Goal: Information Seeking & Learning: Check status

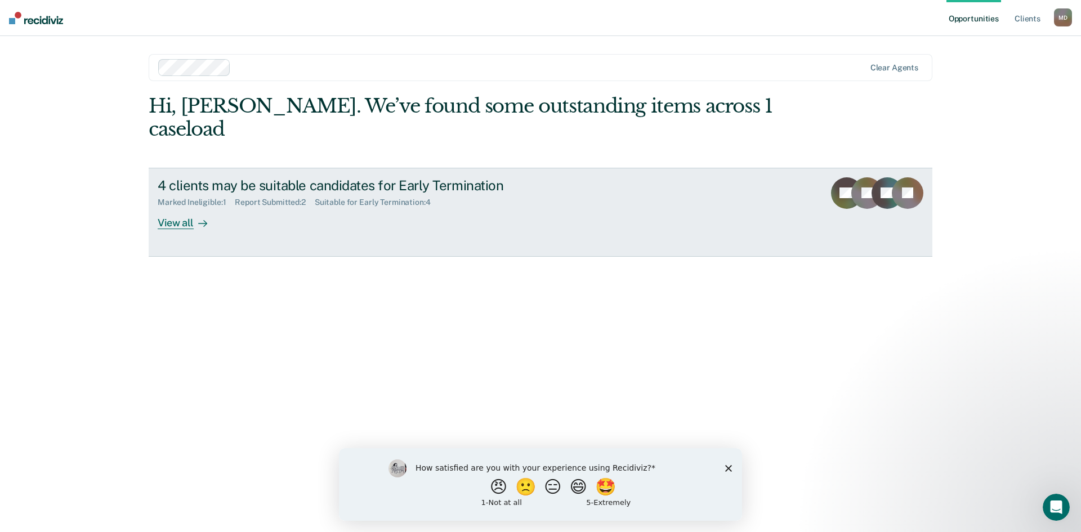
click at [166, 205] on link "4 clients may be suitable candidates for Early Termination Marked Ineligible : …" at bounding box center [541, 212] width 784 height 89
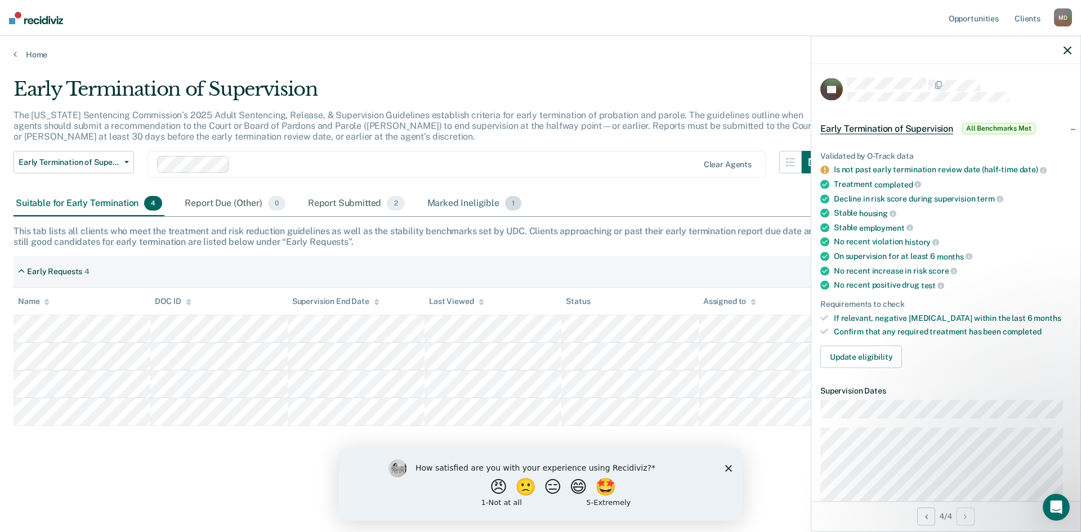
click at [479, 199] on div "Marked Ineligible 1" at bounding box center [474, 203] width 99 height 25
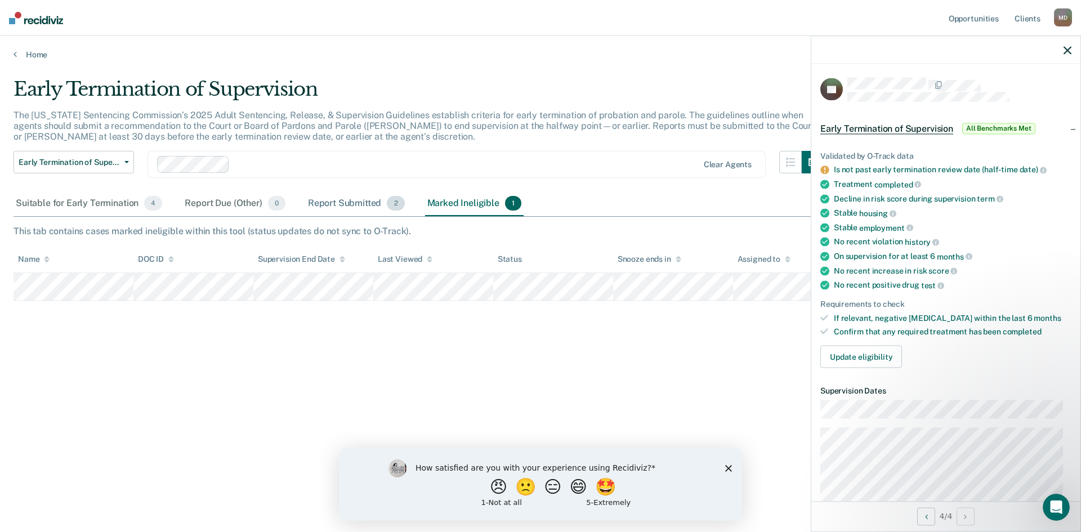
click at [348, 205] on div "Report Submitted 2" at bounding box center [356, 203] width 101 height 25
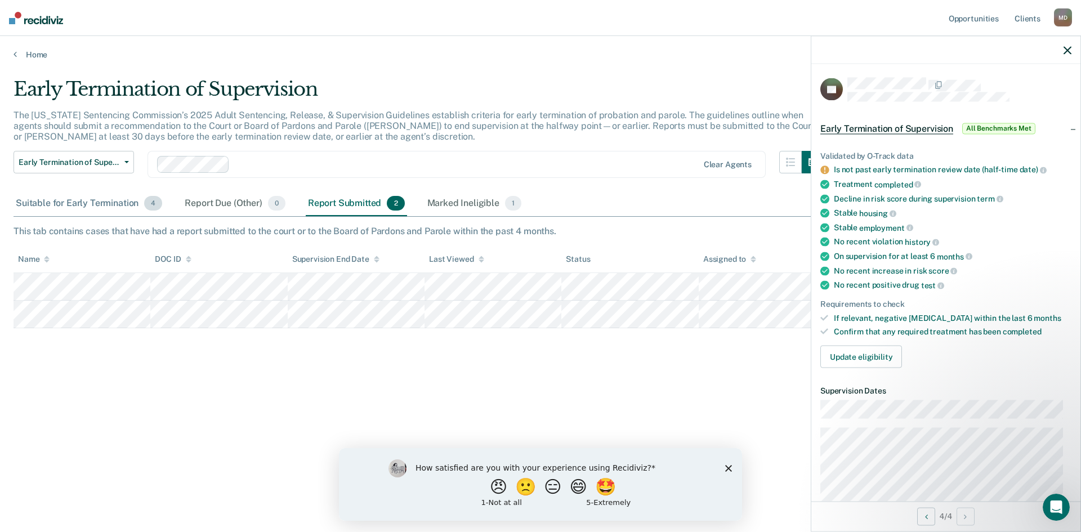
click at [123, 204] on div "Suitable for Early Termination 4" at bounding box center [89, 203] width 151 height 25
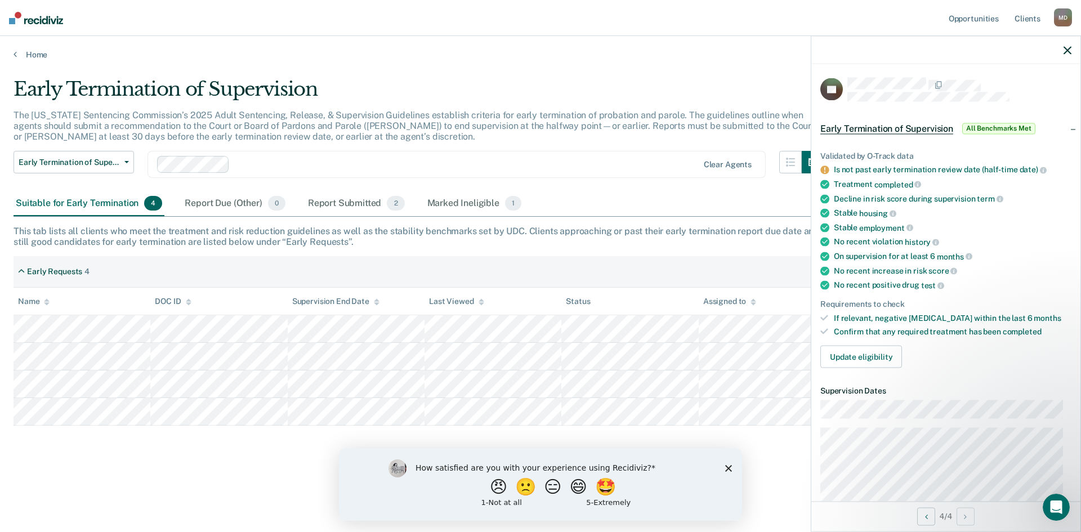
click at [126, 205] on div "Suitable for Early Termination 4" at bounding box center [89, 203] width 151 height 25
click at [128, 163] on button "Early Termination of Supervision" at bounding box center [74, 162] width 120 height 23
click at [9, 52] on div "Home" at bounding box center [540, 48] width 1081 height 24
click at [26, 57] on link "Home" at bounding box center [541, 55] width 1054 height 10
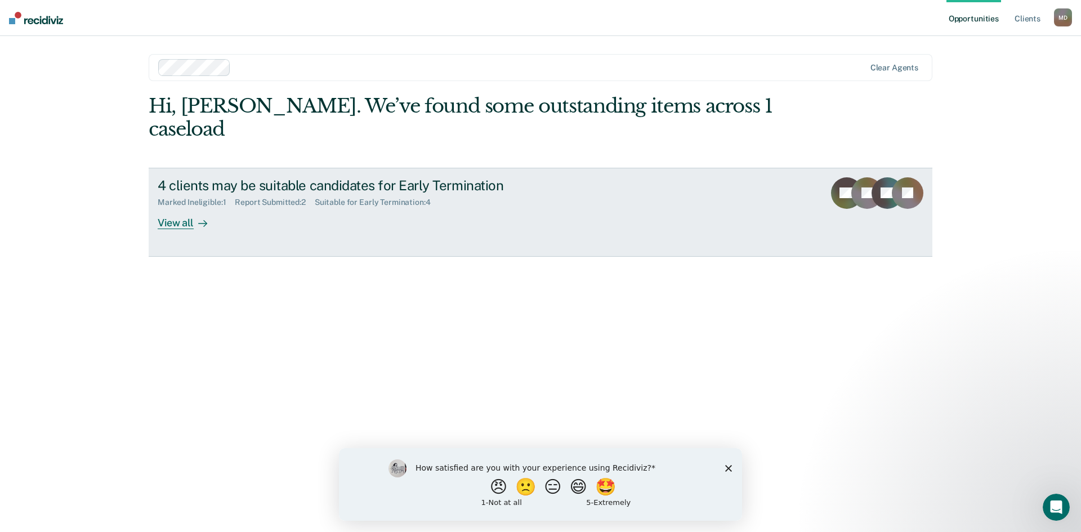
click at [842, 185] on icon at bounding box center [852, 208] width 54 height 47
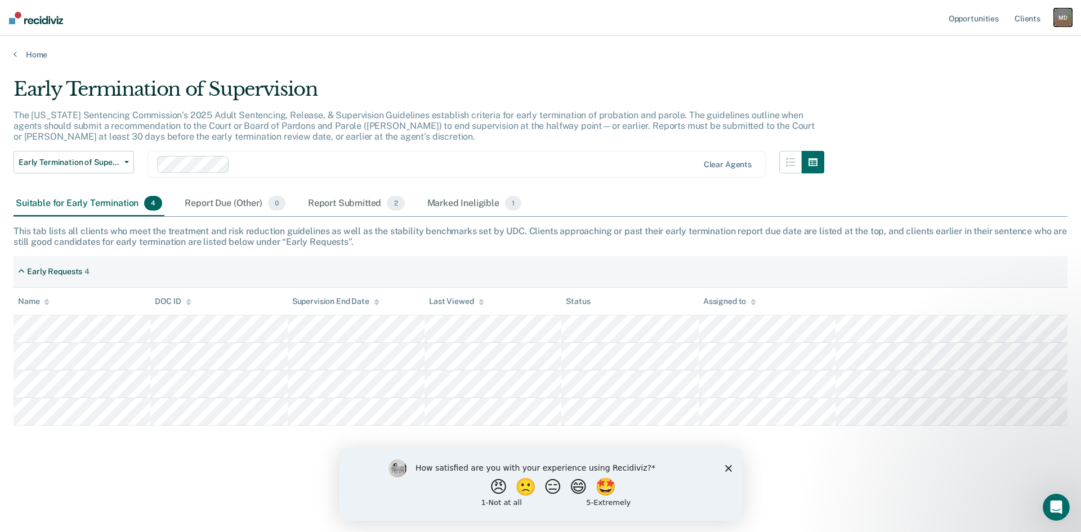
click at [1057, 25] on div "M D" at bounding box center [1063, 17] width 18 height 18
click at [969, 18] on link "Opportunities" at bounding box center [973, 18] width 55 height 36
click at [13, 21] on img at bounding box center [36, 18] width 54 height 12
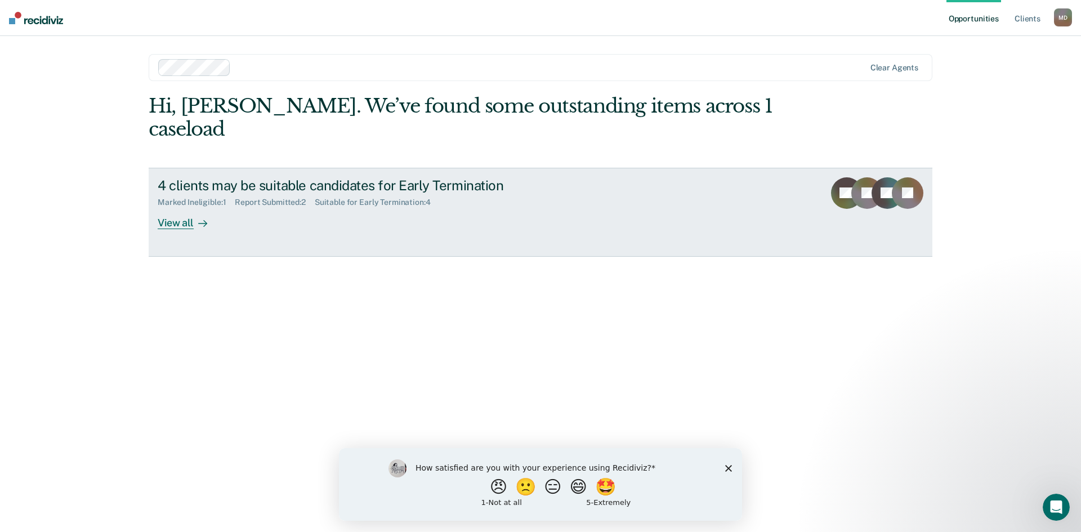
click at [205, 198] on div "Marked Ineligible : 1" at bounding box center [196, 203] width 77 height 10
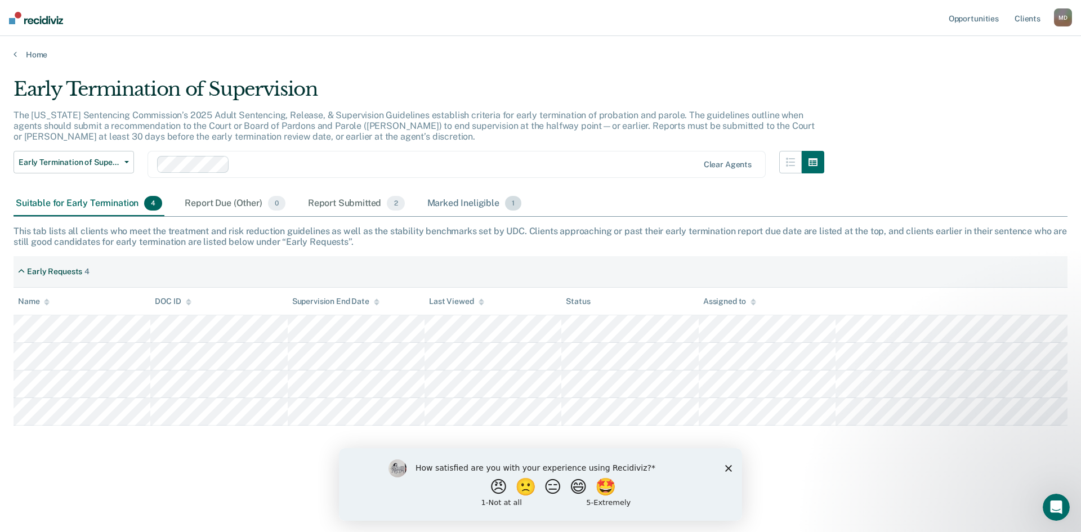
click at [484, 202] on div "Marked Ineligible 1" at bounding box center [474, 203] width 99 height 25
